Goal: Information Seeking & Learning: Learn about a topic

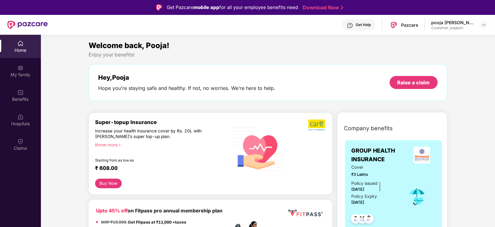
scroll to position [15, 0]
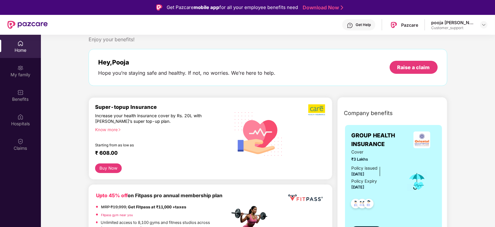
click at [16, 50] on div "Home" at bounding box center [20, 50] width 41 height 6
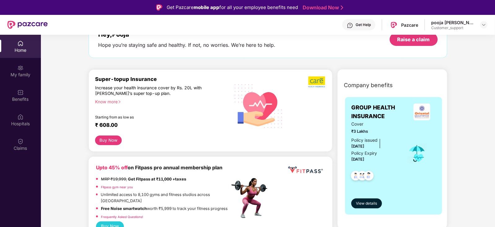
scroll to position [43, 0]
click at [105, 100] on div "Know more" at bounding box center [160, 101] width 131 height 4
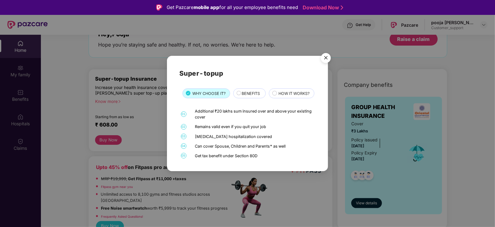
scroll to position [22, 0]
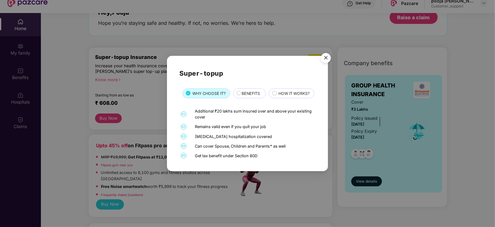
click at [249, 90] on span "BENEFITS" at bounding box center [251, 93] width 18 height 6
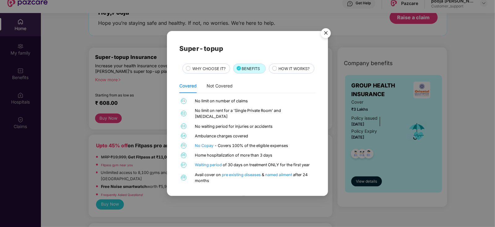
scroll to position [34, 0]
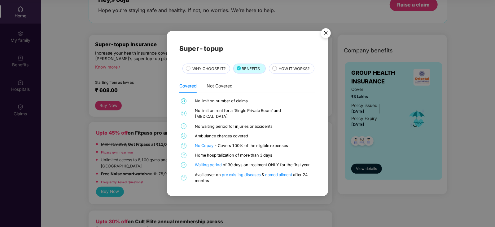
click at [212, 66] on span "WHY CHOOSE IT?" at bounding box center [208, 69] width 33 height 6
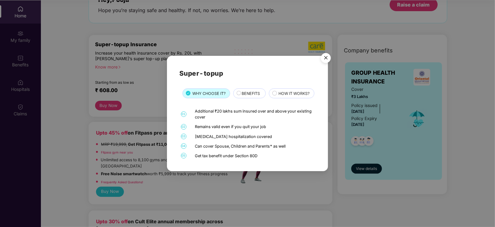
click at [269, 97] on div "HOW IT WORKS?" at bounding box center [292, 93] width 46 height 10
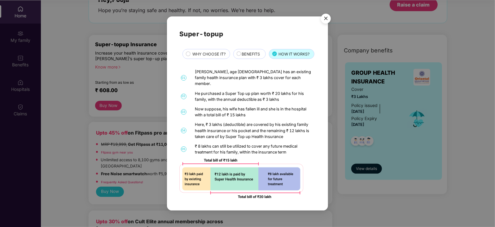
click at [242, 56] on span "BENEFITS" at bounding box center [251, 54] width 18 height 6
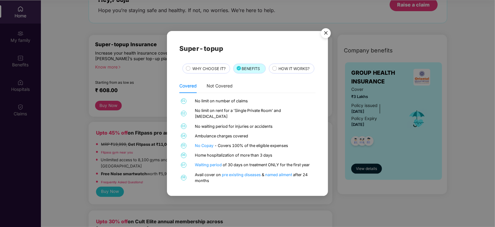
click at [328, 25] on img "Close" at bounding box center [325, 33] width 17 height 17
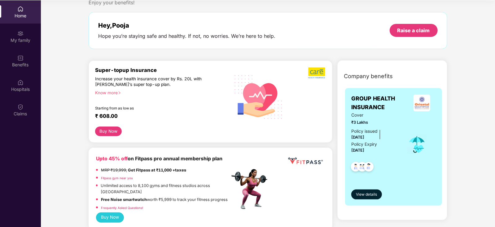
scroll to position [16, 0]
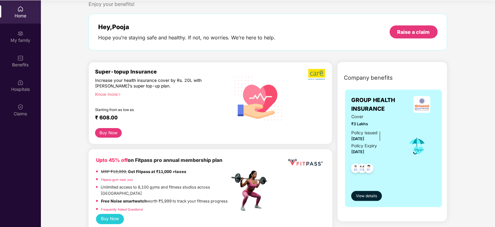
click at [104, 94] on div "Know more" at bounding box center [160, 93] width 131 height 4
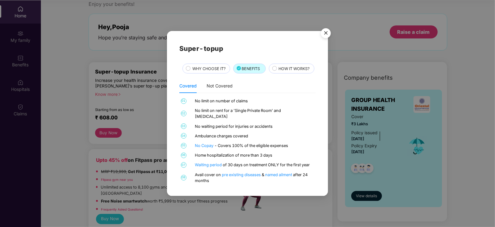
click at [215, 66] on span "WHY CHOOSE IT?" at bounding box center [208, 69] width 33 height 6
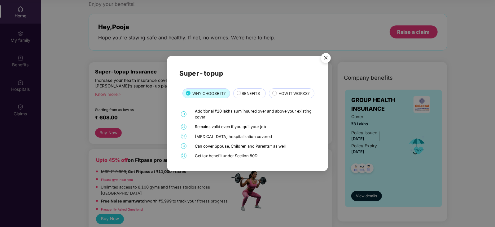
click at [279, 97] on span "HOW IT WORKS?" at bounding box center [294, 93] width 31 height 6
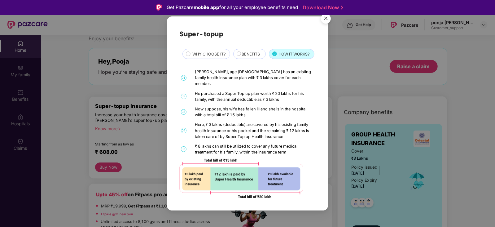
scroll to position [6, 0]
click at [326, 20] on img "Close" at bounding box center [325, 19] width 17 height 17
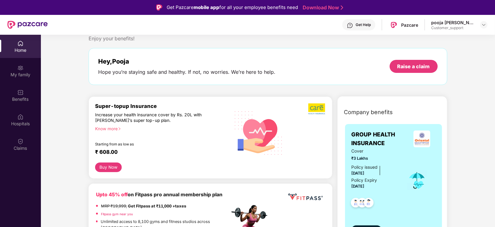
click at [113, 130] on div "Know more" at bounding box center [160, 128] width 131 height 4
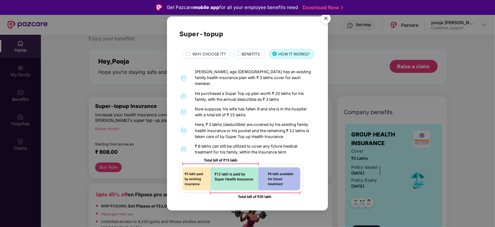
click at [207, 54] on span "WHY CHOOSE IT?" at bounding box center [208, 54] width 33 height 6
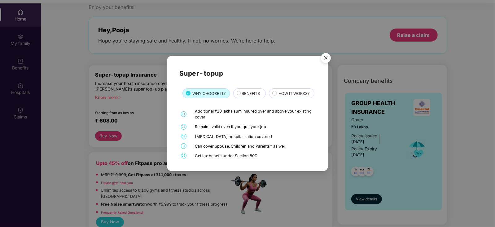
scroll to position [34, 0]
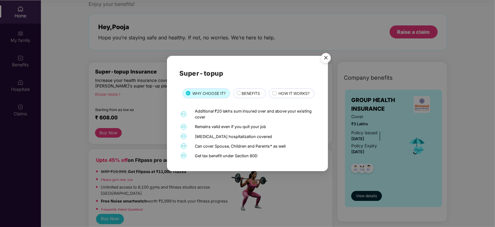
click at [249, 90] on span "BENEFITS" at bounding box center [251, 93] width 18 height 6
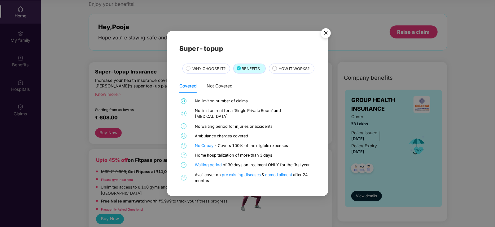
click at [326, 29] on img "Close" at bounding box center [325, 33] width 17 height 17
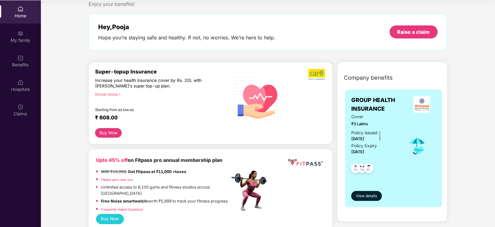
click at [109, 91] on div "Know more" at bounding box center [160, 93] width 131 height 4
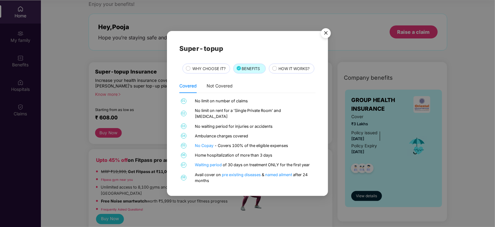
click at [68, 50] on div "Super-topup WHY CHOOSE IT? BENEFITS HOW IT WORKS? Covered Not Covered 01 No lim…" at bounding box center [247, 113] width 495 height 227
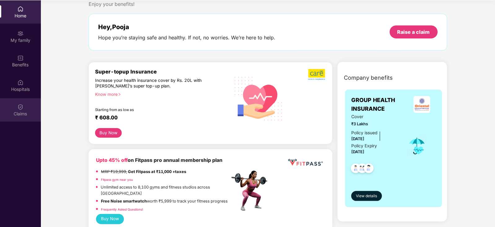
click at [19, 114] on div "Claims" at bounding box center [20, 114] width 41 height 6
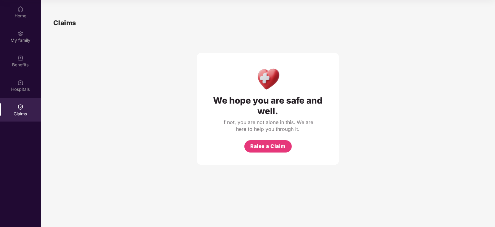
scroll to position [0, 0]
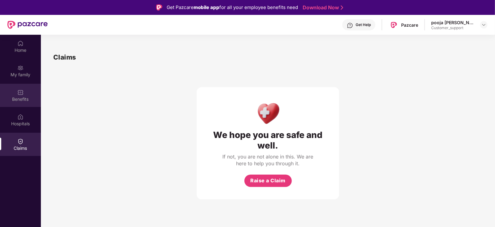
click at [21, 96] on div "Benefits" at bounding box center [20, 99] width 41 height 6
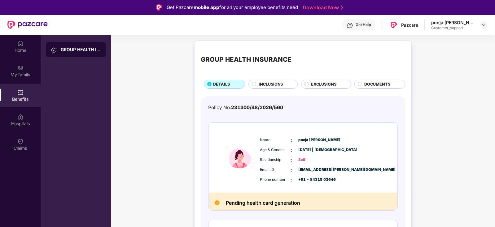
click at [377, 83] on span "DOCUMENTS" at bounding box center [378, 84] width 26 height 6
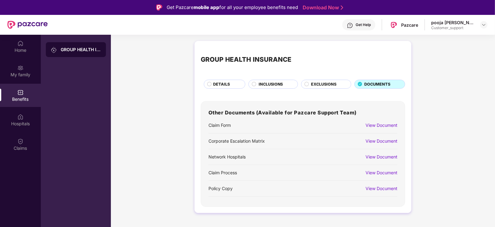
click at [378, 173] on div "View Document" at bounding box center [382, 172] width 32 height 7
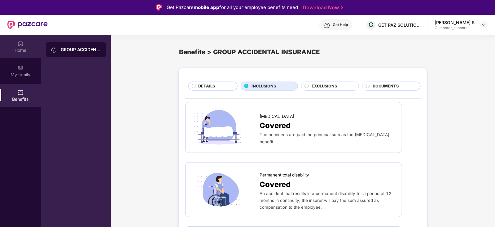
click at [22, 43] on img at bounding box center [20, 43] width 6 height 6
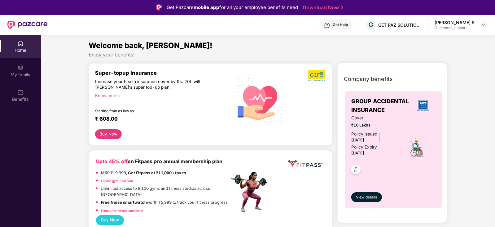
click at [23, 53] on div "Home" at bounding box center [20, 50] width 41 height 6
click at [458, 22] on div "[PERSON_NAME] S" at bounding box center [455, 23] width 40 height 6
click at [481, 22] on div at bounding box center [483, 24] width 7 height 7
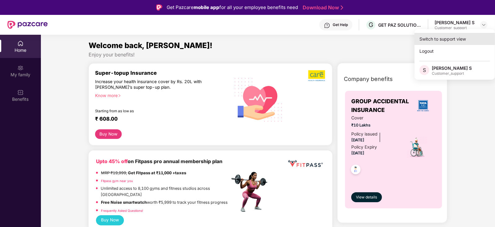
click at [433, 37] on div "Switch to support view" at bounding box center [455, 39] width 81 height 12
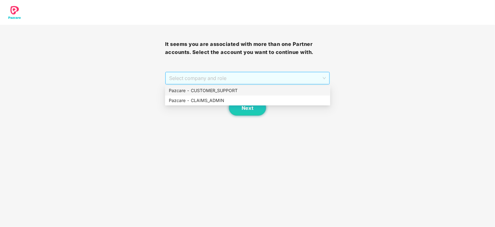
click at [223, 75] on span "Select company and role" at bounding box center [247, 78] width 157 height 12
click at [214, 89] on div "Pazcare - CUSTOMER_SUPPORT" at bounding box center [248, 90] width 158 height 7
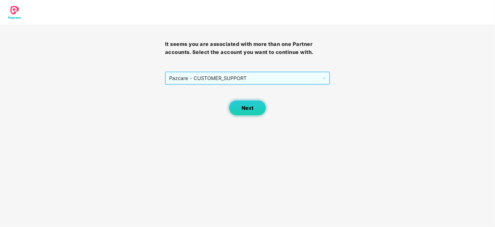
click at [247, 105] on span "Next" at bounding box center [248, 108] width 12 height 6
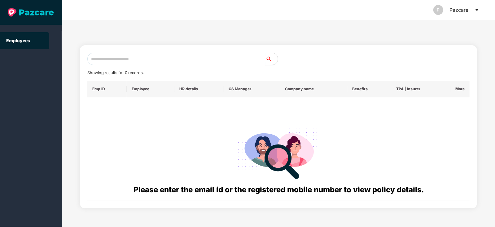
click at [132, 55] on input "text" at bounding box center [176, 59] width 178 height 12
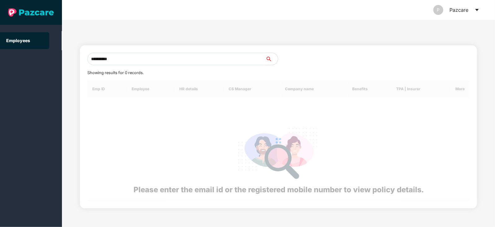
type input "**********"
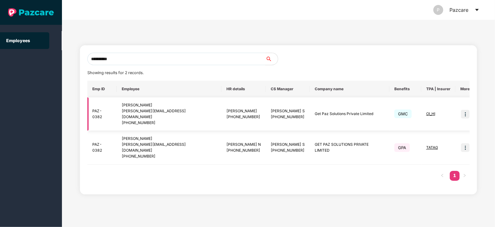
click at [461, 113] on img at bounding box center [465, 114] width 9 height 9
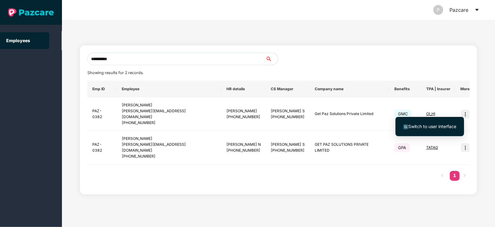
click at [427, 124] on span "Switch to user interface" at bounding box center [432, 126] width 48 height 5
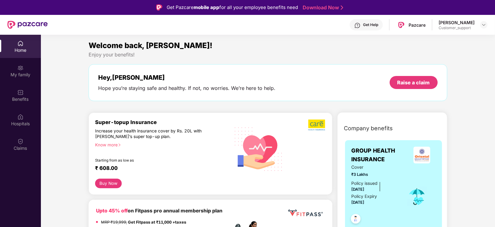
click at [108, 143] on div "Know more" at bounding box center [160, 144] width 131 height 4
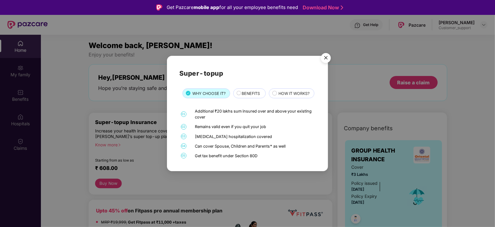
click at [243, 90] on span "BENEFITS" at bounding box center [251, 93] width 18 height 6
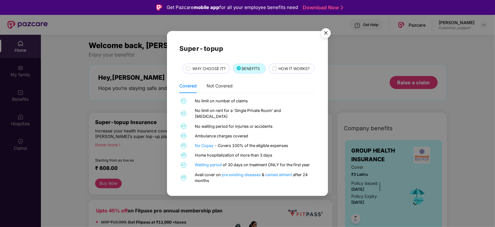
click at [217, 66] on span "WHY CHOOSE IT?" at bounding box center [208, 69] width 33 height 6
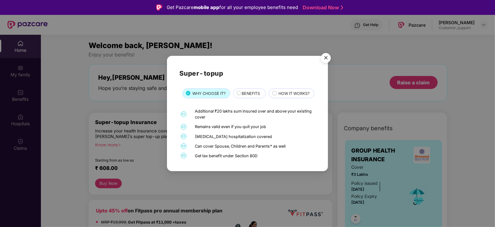
click at [248, 90] on span "BENEFITS" at bounding box center [251, 93] width 18 height 6
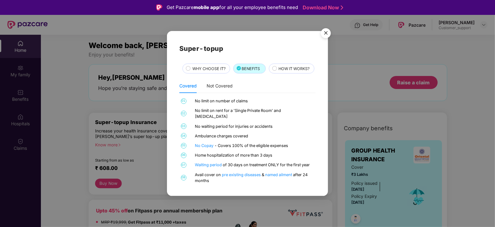
scroll to position [12, 0]
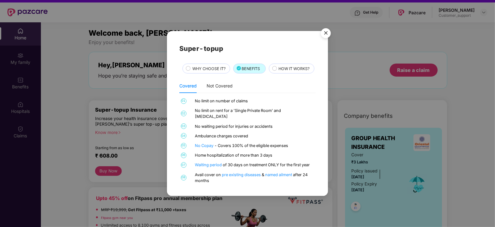
click at [331, 28] on img "Close" at bounding box center [325, 33] width 17 height 17
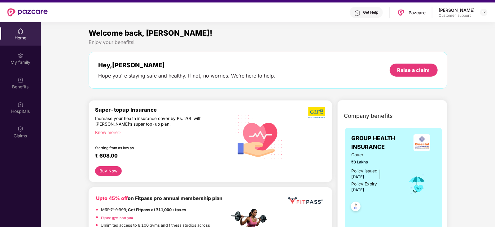
click at [369, 11] on div "Get Help" at bounding box center [370, 12] width 15 height 5
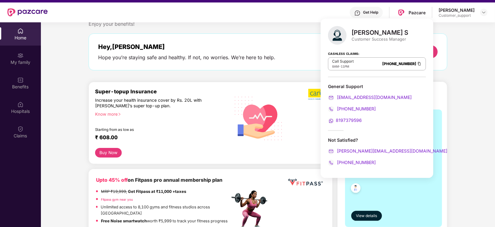
scroll to position [0, 0]
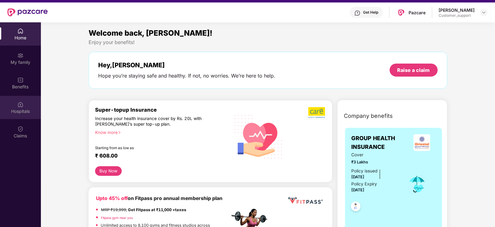
click at [24, 105] on div "Hospitals" at bounding box center [20, 107] width 41 height 23
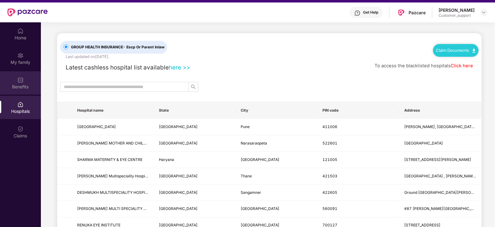
click at [23, 84] on div "Benefits" at bounding box center [20, 87] width 41 height 6
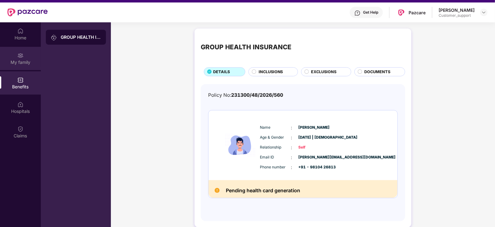
click at [23, 55] on img at bounding box center [20, 55] width 6 height 6
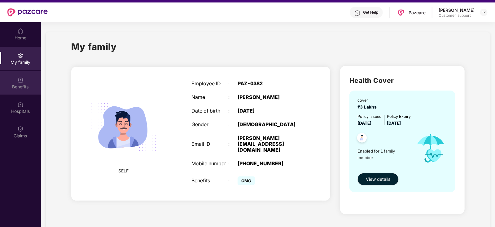
click at [9, 89] on div "Benefits" at bounding box center [20, 87] width 41 height 6
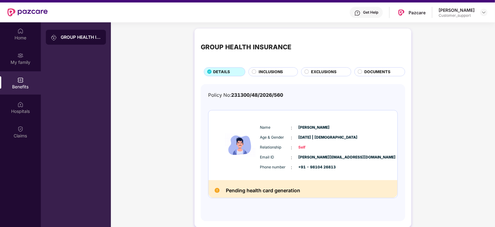
click at [280, 77] on div "GROUP HEALTH INSURANCE DETAILS INCLUSIONS EXCLUSIONS DOCUMENTS Policy No: 23130…" at bounding box center [303, 128] width 217 height 199
click at [266, 67] on div "INCLUSIONS" at bounding box center [272, 71] width 49 height 9
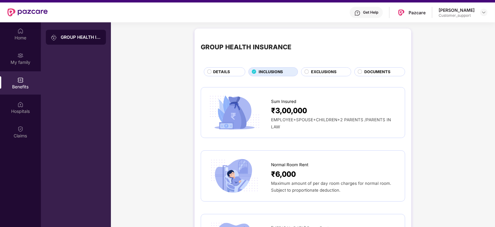
click at [213, 67] on div "GROUP HEALTH INSURANCE DETAILS INCLUSIONS EXCLUSIONS DOCUMENTS" at bounding box center [303, 56] width 204 height 42
click at [210, 73] on div "DETAILS" at bounding box center [226, 72] width 32 height 7
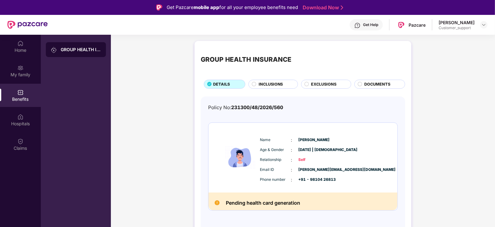
click at [268, 81] on div "INCLUSIONS" at bounding box center [272, 84] width 49 height 9
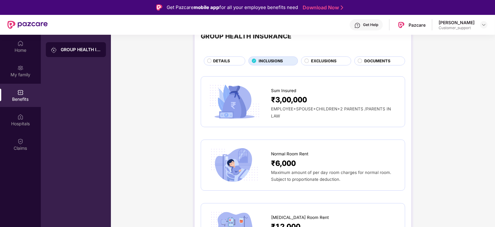
scroll to position [16, 0]
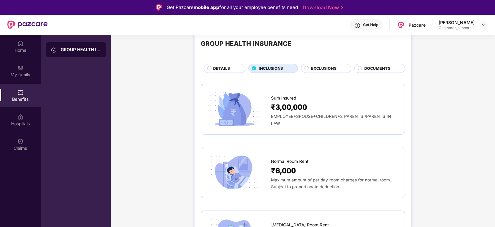
click at [221, 65] on span "DETAILS" at bounding box center [221, 68] width 17 height 6
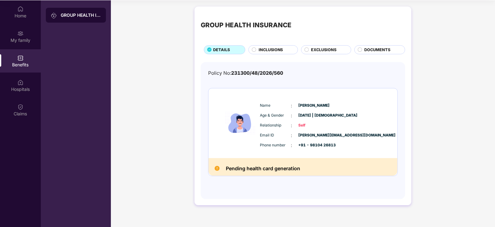
scroll to position [27, 0]
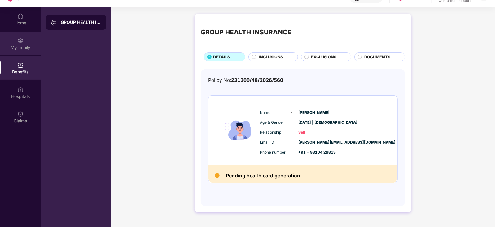
click at [23, 38] on img at bounding box center [20, 40] width 6 height 6
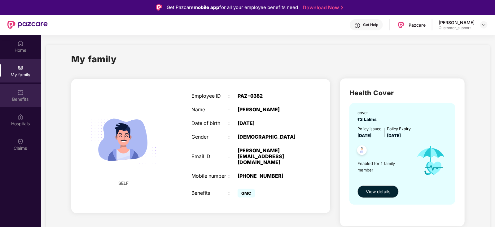
click at [16, 98] on div "Benefits" at bounding box center [20, 99] width 41 height 6
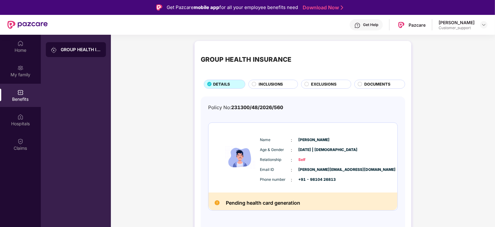
click at [376, 25] on div "Get Help" at bounding box center [370, 24] width 15 height 5
click at [434, 151] on div "GROUP HEALTH INSURANCE DETAILS INCLUSIONS EXCLUSIONS DOCUMENTS Policy No: 23130…" at bounding box center [303, 143] width 384 height 211
click at [12, 70] on div "My family" at bounding box center [20, 70] width 41 height 23
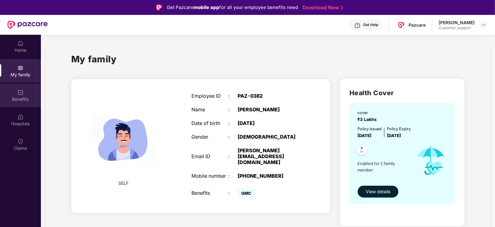
click at [10, 98] on div "Benefits" at bounding box center [20, 99] width 41 height 6
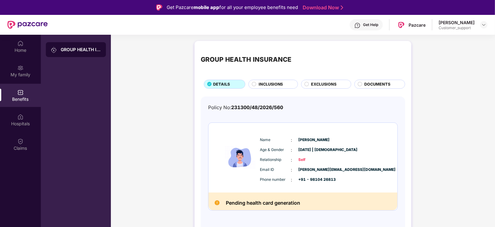
click at [252, 86] on div at bounding box center [253, 85] width 3 height 6
